Goal: Ask a question: Seek information or help from site administrators or community

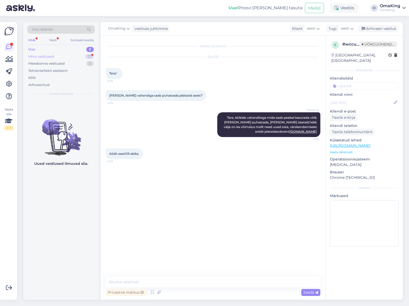
click at [30, 55] on font "Minu vestlused" at bounding box center [41, 56] width 26 height 4
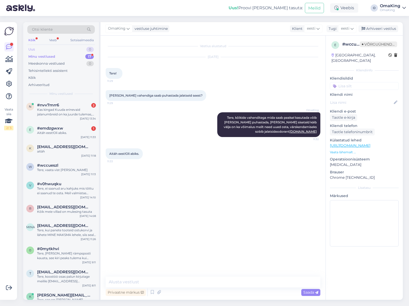
click at [31, 50] on font "Uus" at bounding box center [31, 49] width 6 height 4
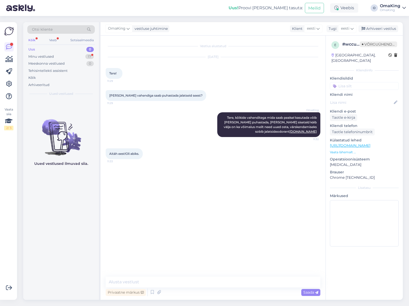
click at [31, 50] on font "Uus" at bounding box center [31, 49] width 7 height 4
click at [36, 56] on font "Minu vestlused" at bounding box center [41, 56] width 26 height 4
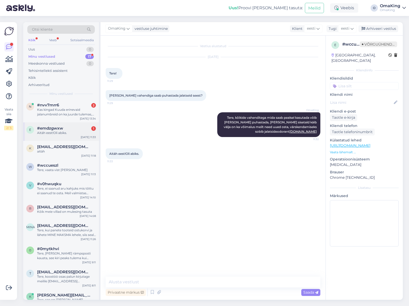
click at [47, 127] on font "#emdzgwxw" at bounding box center [50, 128] width 26 height 5
click at [131, 281] on textarea at bounding box center [213, 282] width 215 height 11
click at [51, 104] on font "#nvv7mrr6" at bounding box center [48, 105] width 22 height 5
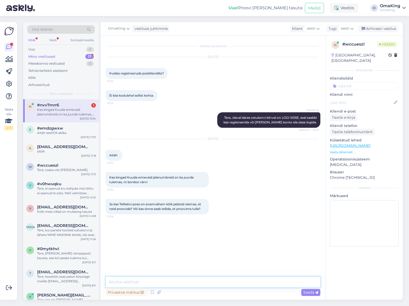
click at [120, 282] on textarea at bounding box center [213, 282] width 215 height 11
click at [139, 281] on textarea "Kuudat on Tellsikivis midagi" at bounding box center [213, 282] width 215 height 11
click at [144, 281] on textarea "Kuudat on Tellisikivis midagi" at bounding box center [213, 282] width 215 height 11
click at [168, 280] on textarea "Kuudat on Telliskivis midagi" at bounding box center [213, 282] width 215 height 11
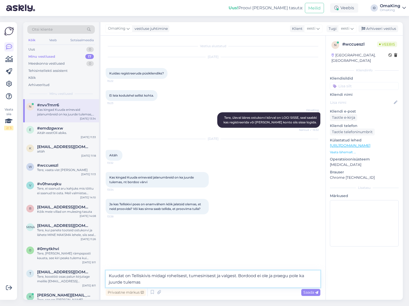
type textarea "Kuudat on Telliskivis midagi rohelisest, tumesinisest ja valgest. Bordood ei ol…"
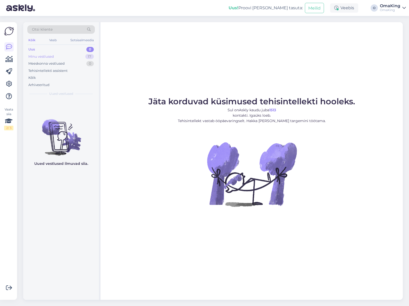
click at [43, 57] on font "Minu vestlused" at bounding box center [41, 56] width 26 height 4
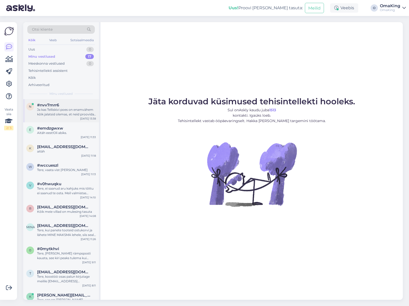
click at [55, 112] on div "Ja kas Telliskivi poes on enamvähem kõik jalatsid olemas, et neid proovida? Või…" at bounding box center [66, 111] width 59 height 9
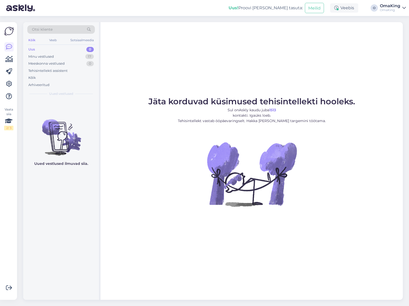
click at [31, 48] on font "Uus" at bounding box center [31, 49] width 7 height 4
click at [39, 55] on font "Minu vestlused" at bounding box center [41, 56] width 26 height 4
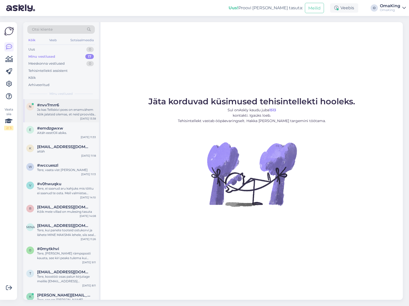
click at [57, 114] on font "Ja kas Telliskivi poes on enamvähem kõik jalatsid olemas, et neid proovida? Või…" at bounding box center [66, 117] width 59 height 18
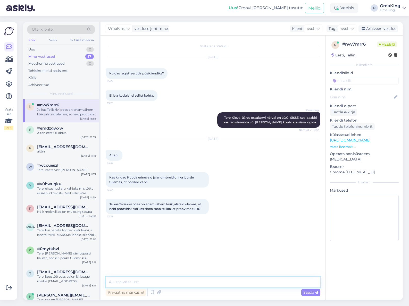
click at [123, 282] on textarea at bounding box center [213, 282] width 215 height 11
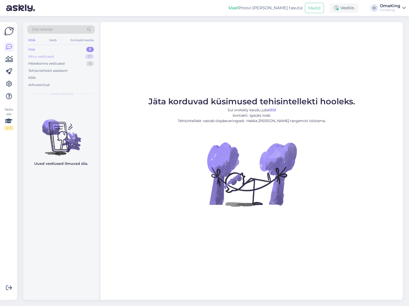
click at [38, 56] on font "Minu vestlused" at bounding box center [41, 56] width 26 height 4
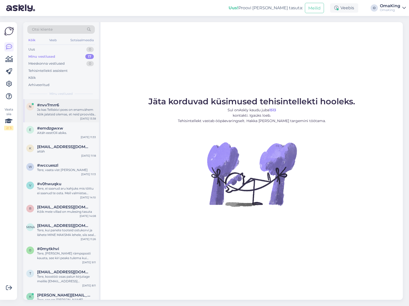
click at [42, 114] on font "Ja kas Telliskivi poes on enamvähem kõik jalatsid olemas, et neid proovida? Või…" at bounding box center [66, 117] width 59 height 18
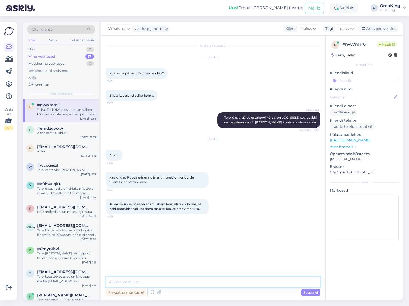
click at [141, 280] on textarea at bounding box center [213, 282] width 215 height 11
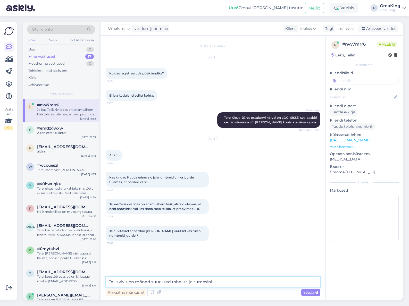
type textarea "Telliskivis on mõned suurused rohelist, ja tumesinis"
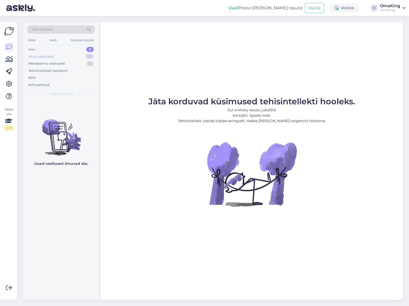
click at [36, 55] on font "Minu vestlused" at bounding box center [41, 56] width 26 height 4
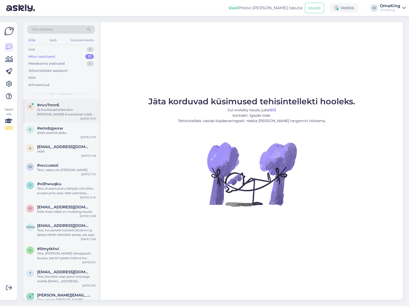
click at [46, 107] on font "#nvv7mrr6" at bounding box center [48, 105] width 22 height 5
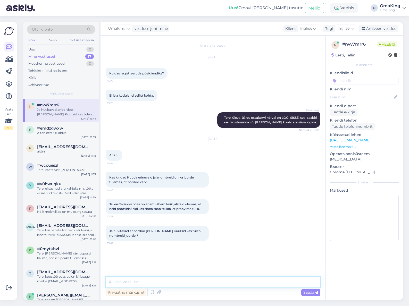
click at [123, 281] on textarea at bounding box center [213, 282] width 215 height 11
type textarea "Kuuda bordood juurde ei tule"
type textarea "Kuutsi bordoosid midagi poes on"
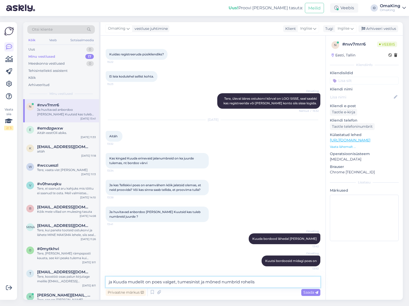
type textarea "ja Kuuda mudelit on poes valget, tumesinist ja mõned numbrid rohelist"
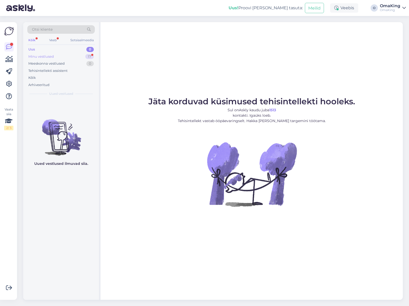
click at [39, 56] on font "Minu vestlused" at bounding box center [41, 56] width 26 height 4
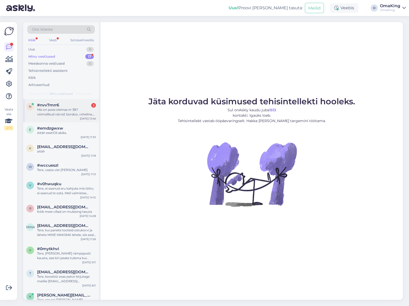
click at [55, 112] on font "Mis on poes olemas nr 38? võimalikud värvid: bordoo, roheline, valge, aga pigem…" at bounding box center [66, 114] width 58 height 13
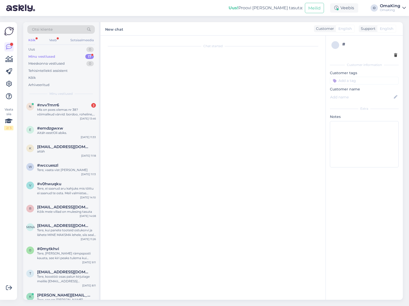
scroll to position [95, 0]
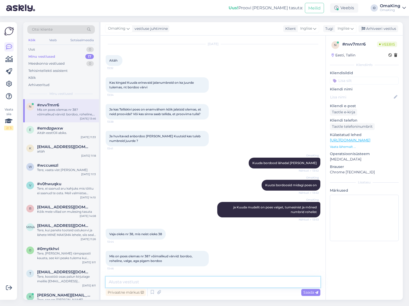
click at [120, 282] on textarea at bounding box center [213, 282] width 215 height 11
type textarea "kas jutt [PERSON_NAME], sest kirjutasin et [PERSON_NAME] ei ole ja [PERSON_NAME…"
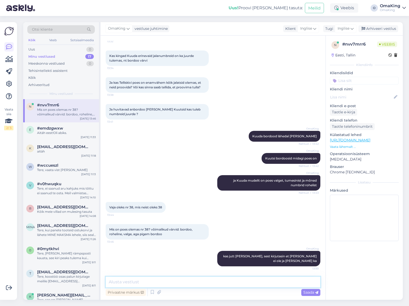
click at [125, 281] on textarea at bounding box center [213, 282] width 215 height 11
type textarea "Kuudadest on tumesinine [PERSON_NAME] olemas. seal on ka otse telefon [PHONE_NU…"
